Goal: Book appointment/travel/reservation

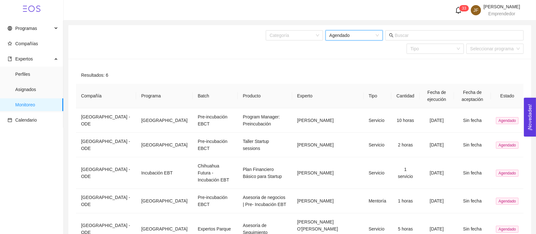
click at [499, 18] on header "3 3 JF José Fernández Parra Emprendedor" at bounding box center [300, 10] width 472 height 20
click at [501, 16] on span "Emprendedor" at bounding box center [501, 13] width 27 height 5
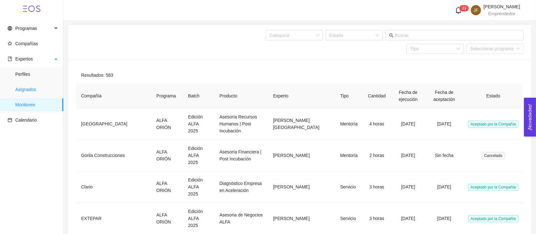
click at [60, 91] on li "Asignados" at bounding box center [31, 89] width 63 height 13
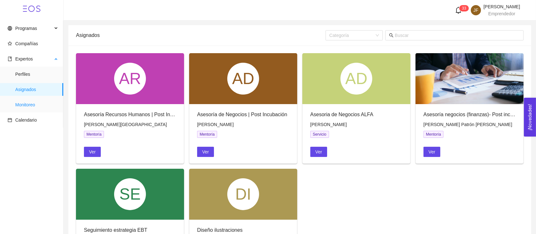
click at [44, 109] on span "Monitoreo" at bounding box center [36, 104] width 43 height 13
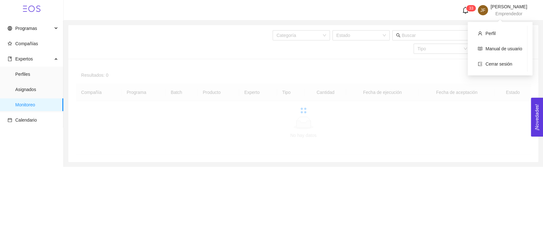
click at [508, 9] on span "José Fernández Parra" at bounding box center [508, 6] width 37 height 5
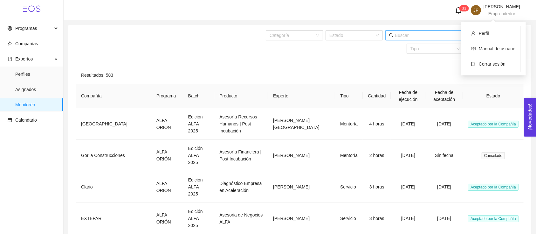
click at [407, 35] on input "text" at bounding box center [457, 35] width 125 height 7
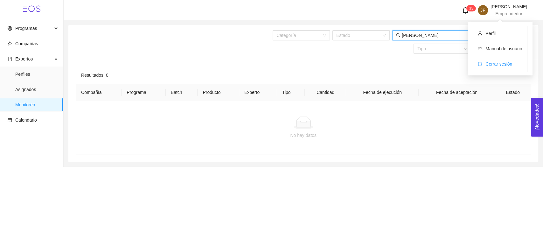
type input "cecilia"
click at [503, 65] on span "Cerrar sesión" at bounding box center [498, 63] width 27 height 5
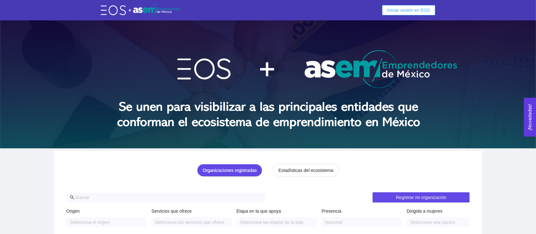
click at [411, 11] on span "Iniciar sesión en EOS" at bounding box center [408, 10] width 43 height 7
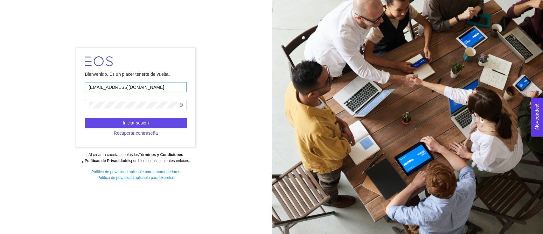
click at [151, 88] on input "josera1958@hotmail.com" at bounding box center [136, 87] width 102 height 10
type input "jose.fdz@tec.mx"
click at [150, 116] on form "Bienvenido. Es un placer tenerte de vuelta. jose.fdz@tec.mx Iniciar sesión Recu…" at bounding box center [135, 97] width 119 height 99
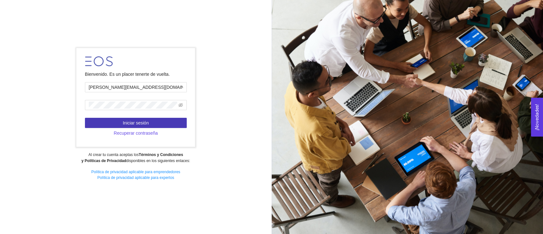
click at [147, 118] on button "Iniciar sesión" at bounding box center [136, 123] width 102 height 10
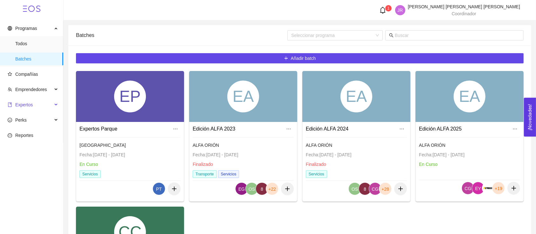
click at [41, 104] on span "Expertos" at bounding box center [30, 104] width 45 height 13
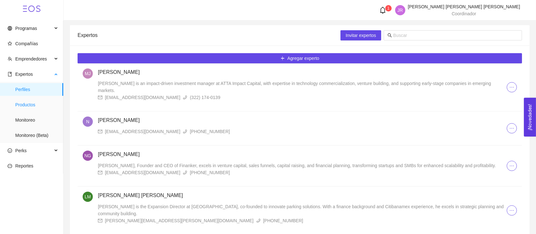
click at [53, 103] on span "Productos" at bounding box center [36, 104] width 43 height 13
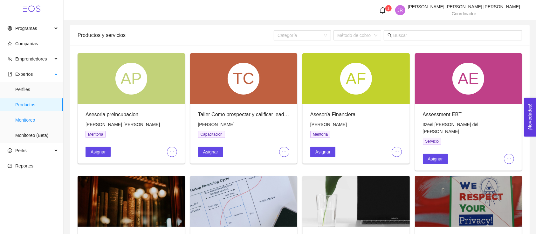
click at [51, 125] on span "Monitoreo" at bounding box center [36, 119] width 43 height 13
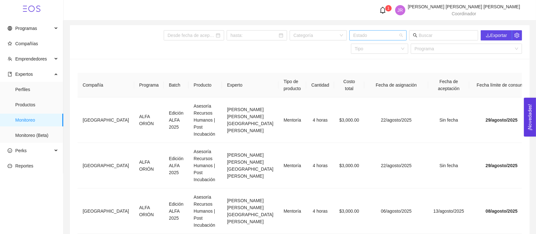
click at [386, 34] on input "search" at bounding box center [375, 36] width 45 height 10
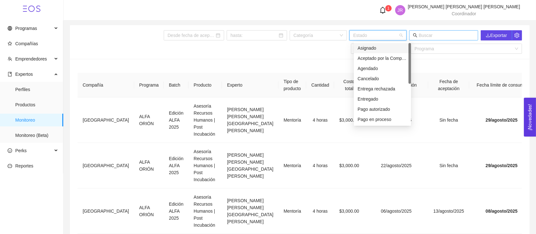
click at [453, 35] on input "text" at bounding box center [447, 35] width 56 height 7
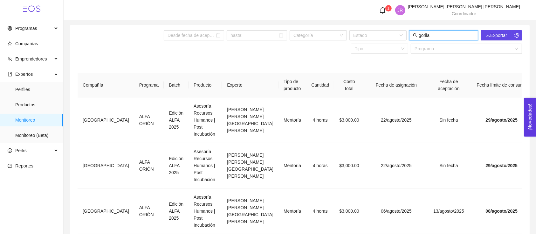
type input "gorila"
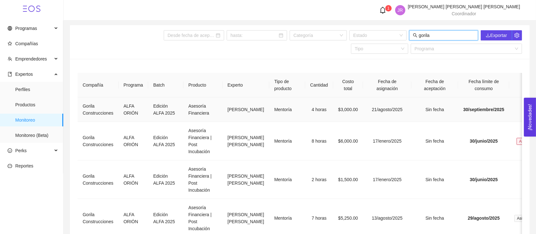
click at [374, 111] on td "21/agosto/2025" at bounding box center [387, 109] width 48 height 24
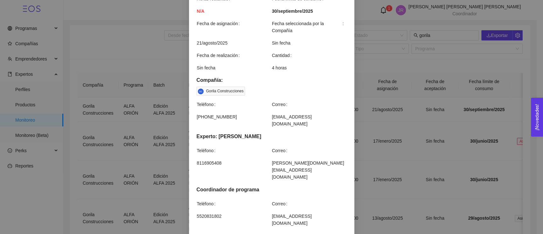
scroll to position [178, 0]
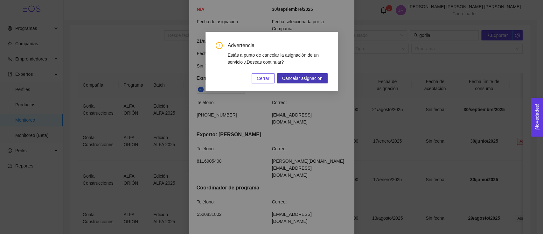
click at [315, 81] on button "Cancelar asignación" at bounding box center [302, 78] width 51 height 10
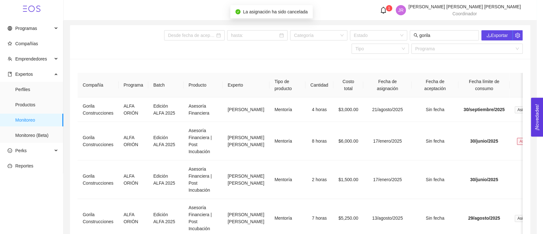
scroll to position [147, 0]
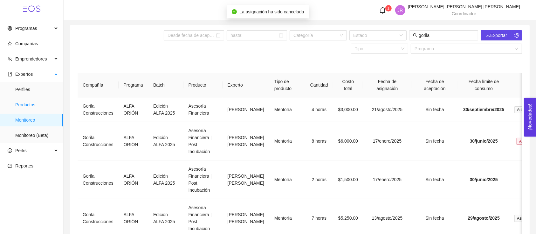
click at [56, 106] on span "Productos" at bounding box center [36, 104] width 43 height 13
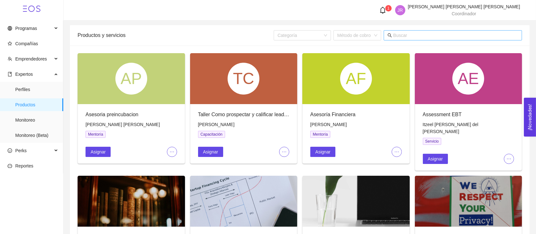
click at [407, 37] on input "text" at bounding box center [455, 35] width 125 height 7
click at [327, 150] on span "Asignar" at bounding box center [322, 151] width 15 height 7
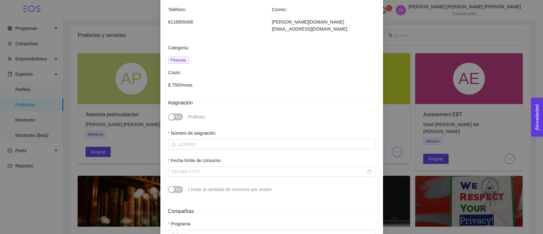
scroll to position [85, 0]
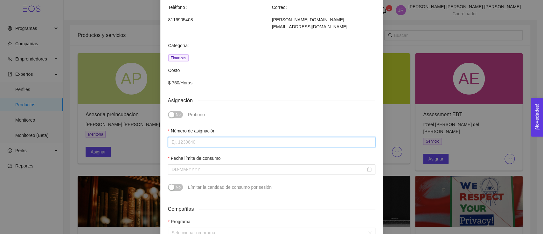
click at [218, 137] on input "Número de asignación" at bounding box center [271, 142] width 207 height 10
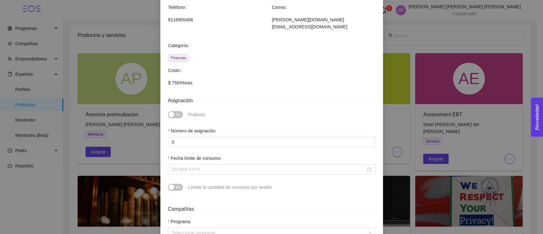
click at [218, 154] on div "Fecha límite de consumo" at bounding box center [271, 159] width 207 height 10
click at [219, 155] on div "Fecha límite de consumo" at bounding box center [271, 159] width 207 height 10
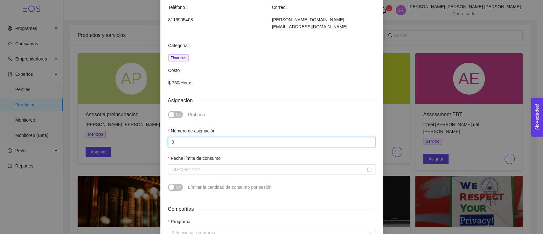
click at [217, 137] on input "0" at bounding box center [271, 142] width 207 height 10
type input "Modelo Financiero"
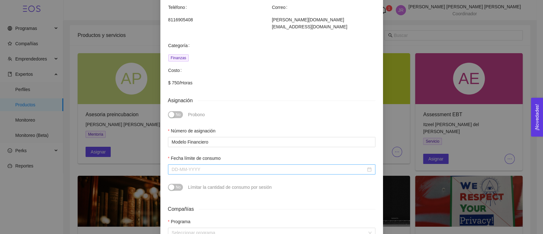
click at [205, 166] on input "Fecha límite de consumo" at bounding box center [269, 169] width 194 height 7
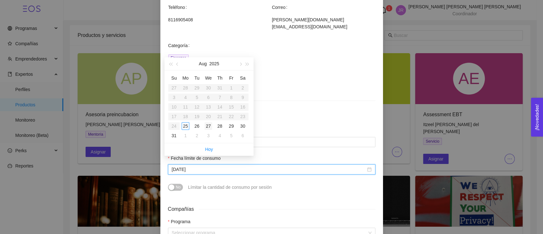
type input "August 27, 2025"
type input "August 29, 2025"
click at [227, 126] on td "29" at bounding box center [230, 126] width 11 height 10
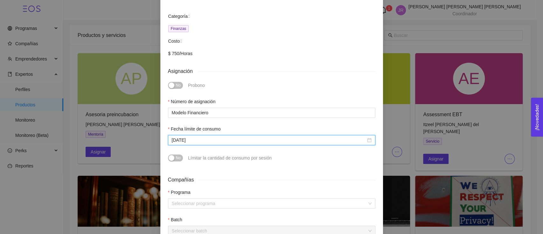
scroll to position [127, 0]
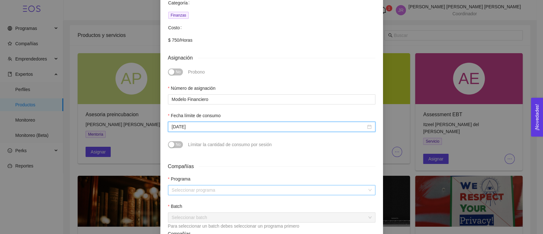
click at [184, 185] on input "search" at bounding box center [269, 190] width 195 height 10
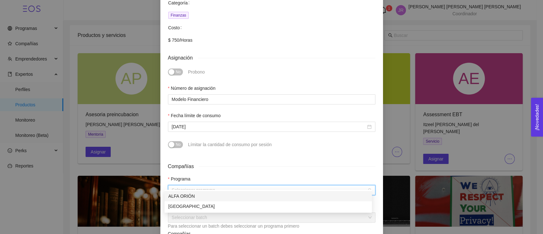
click at [189, 191] on div "ALFA ORIÓN" at bounding box center [267, 196] width 207 height 10
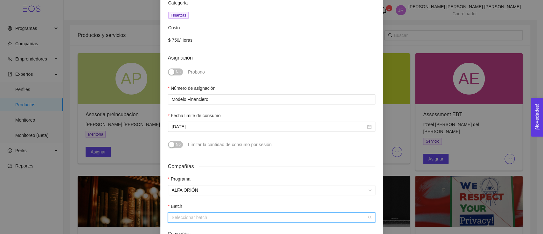
click at [187, 212] on input "search" at bounding box center [269, 217] width 195 height 10
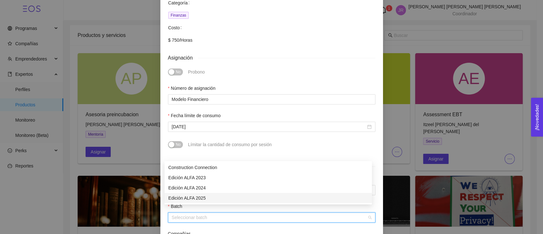
click at [198, 198] on div "Edición ALFA 2025" at bounding box center [268, 197] width 200 height 7
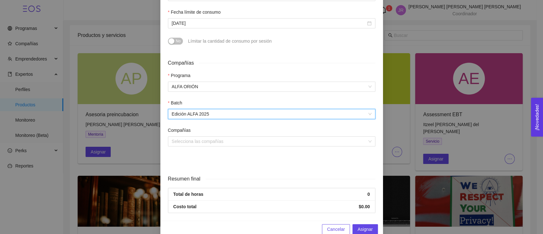
scroll to position [235, 0]
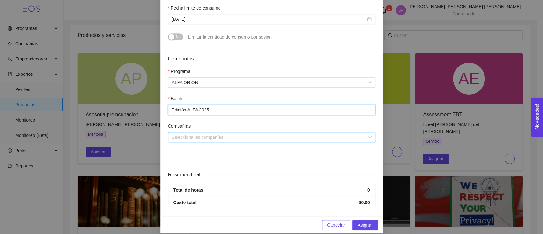
click at [204, 132] on input "search" at bounding box center [269, 137] width 195 height 10
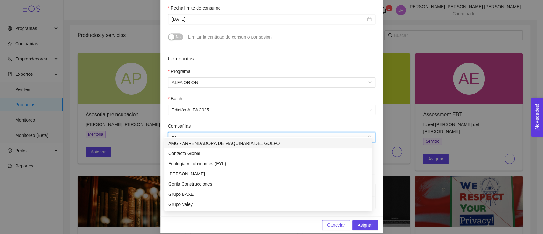
type input "gor"
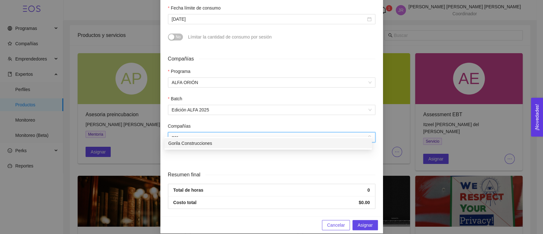
click at [221, 147] on div "Gorila Construcciones" at bounding box center [267, 143] width 207 height 10
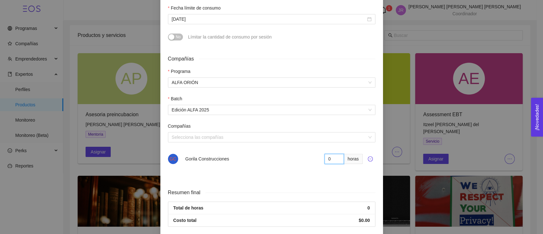
click at [327, 154] on input "0" at bounding box center [334, 159] width 20 height 10
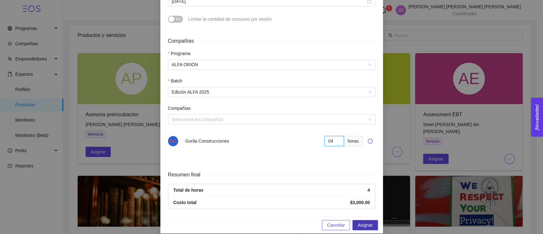
type input "04"
click at [357, 221] on span "Asignar" at bounding box center [364, 224] width 15 height 7
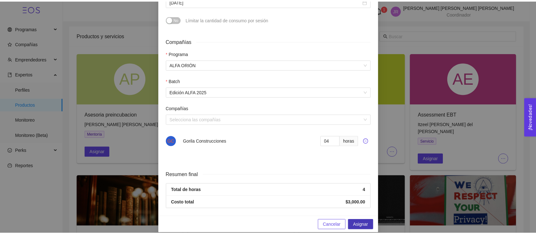
scroll to position [195, 0]
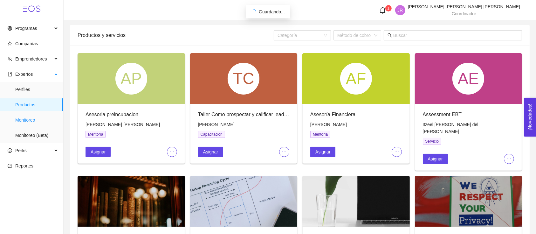
click at [41, 117] on span "Monitoreo" at bounding box center [36, 119] width 43 height 13
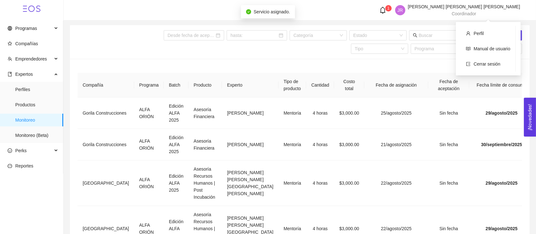
click at [497, 9] on span "José Raúl Fernández Parra" at bounding box center [464, 6] width 112 height 5
click at [476, 60] on li "Cerrar sesión" at bounding box center [488, 64] width 54 height 13
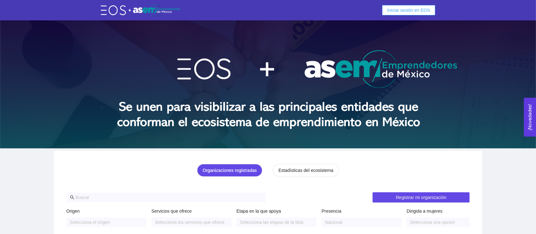
click at [422, 14] on button "Iniciar sesión en EOS" at bounding box center [408, 10] width 53 height 10
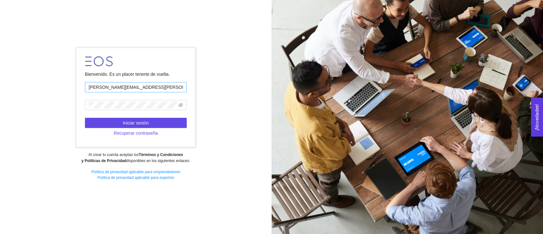
click at [141, 84] on input "jose.fdz@tec.mx" at bounding box center [136, 87] width 102 height 10
type input "[EMAIL_ADDRESS][DOMAIN_NAME]"
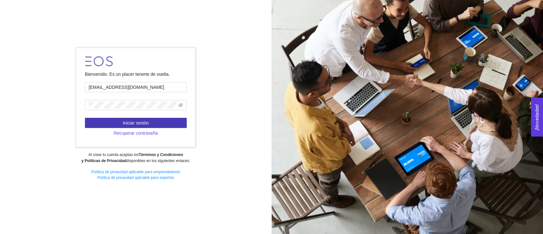
click at [147, 123] on span "Iniciar sesión" at bounding box center [136, 122] width 26 height 7
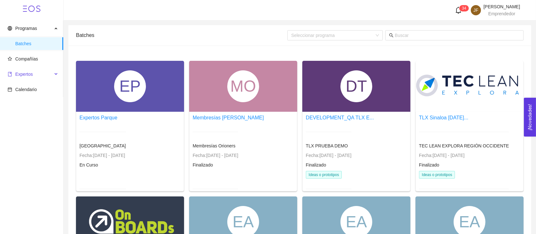
click at [60, 70] on div "Expertos" at bounding box center [31, 74] width 63 height 13
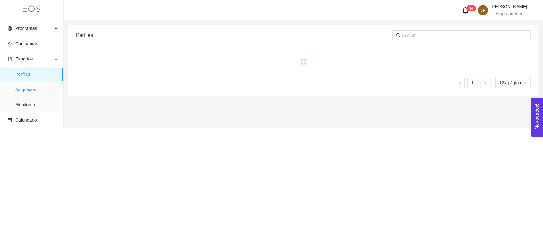
click at [43, 85] on span "Asignados" at bounding box center [36, 89] width 43 height 13
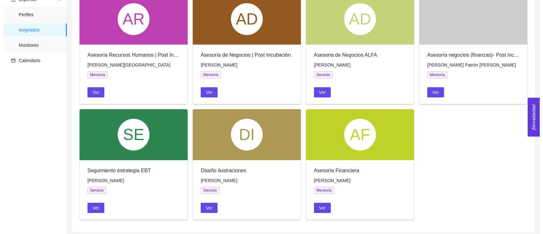
scroll to position [62, 0]
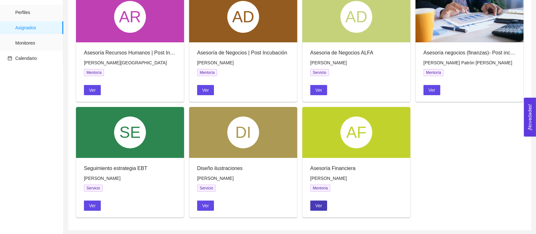
click at [314, 202] on button "Ver" at bounding box center [318, 205] width 17 height 10
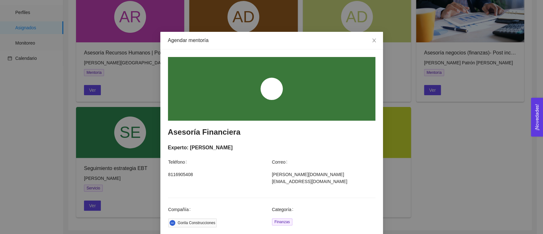
scroll to position [195, 0]
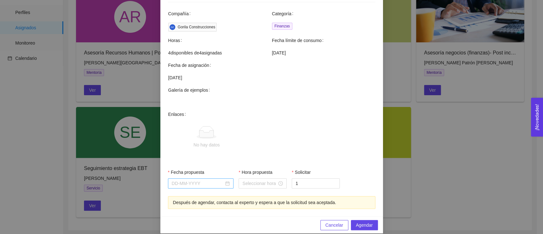
click at [210, 180] on input "Fecha propuesta" at bounding box center [198, 183] width 52 height 7
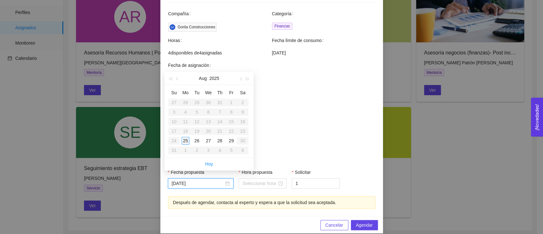
type input "August 25, 2025"
click at [188, 137] on div "25" at bounding box center [185, 141] width 8 height 8
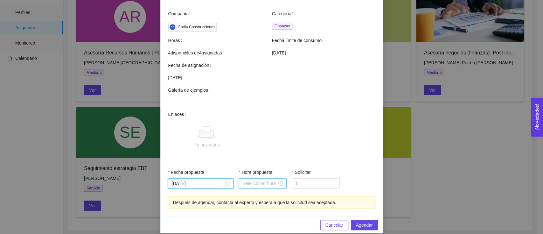
click at [245, 178] on div at bounding box center [262, 183] width 48 height 10
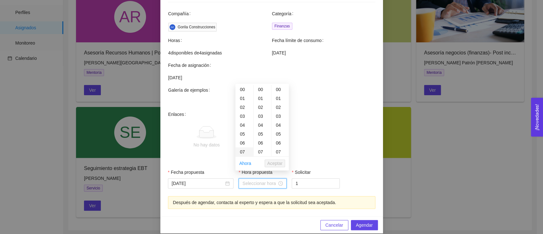
click at [239, 147] on div "07" at bounding box center [244, 151] width 18 height 9
type input "07:00:00"
click at [265, 165] on button "Aceptar" at bounding box center [274, 163] width 20 height 8
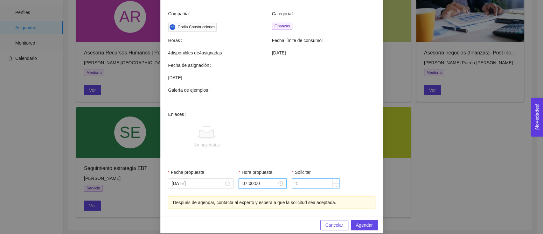
click at [309, 180] on input "1" at bounding box center [315, 183] width 47 height 10
type input "4"
click at [356, 221] on span "Agendar" at bounding box center [364, 224] width 17 height 7
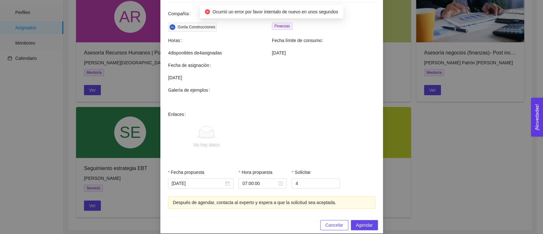
click at [333, 220] on button "Cancelar" at bounding box center [334, 225] width 28 height 10
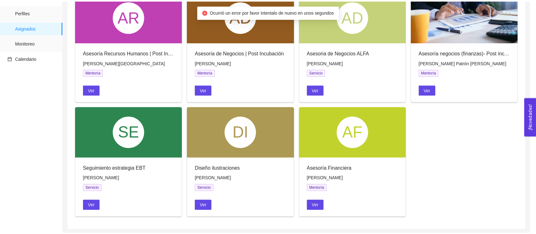
scroll to position [164, 0]
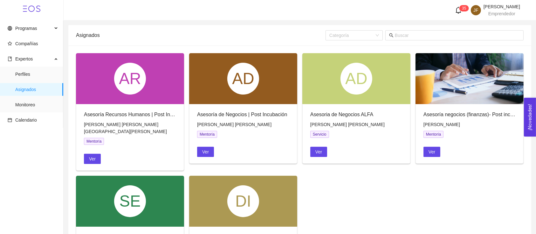
drag, startPoint x: 33, startPoint y: 179, endPoint x: 40, endPoint y: 141, distance: 38.1
click at [33, 179] on div "Programas Compañías Expertos Perfiles Asignados Monitoreo Calendario" at bounding box center [31, 162] width 63 height 283
click at [41, 100] on span "Monitoreo" at bounding box center [36, 104] width 43 height 13
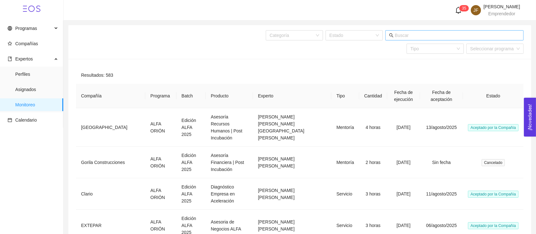
click at [436, 38] on input "text" at bounding box center [457, 35] width 125 height 7
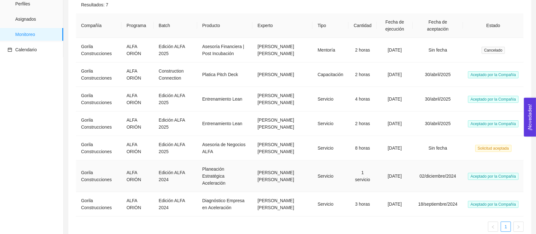
scroll to position [78, 0]
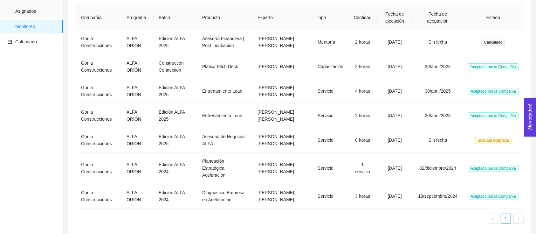
type input "gorila"
